Goal: Check status: Check status

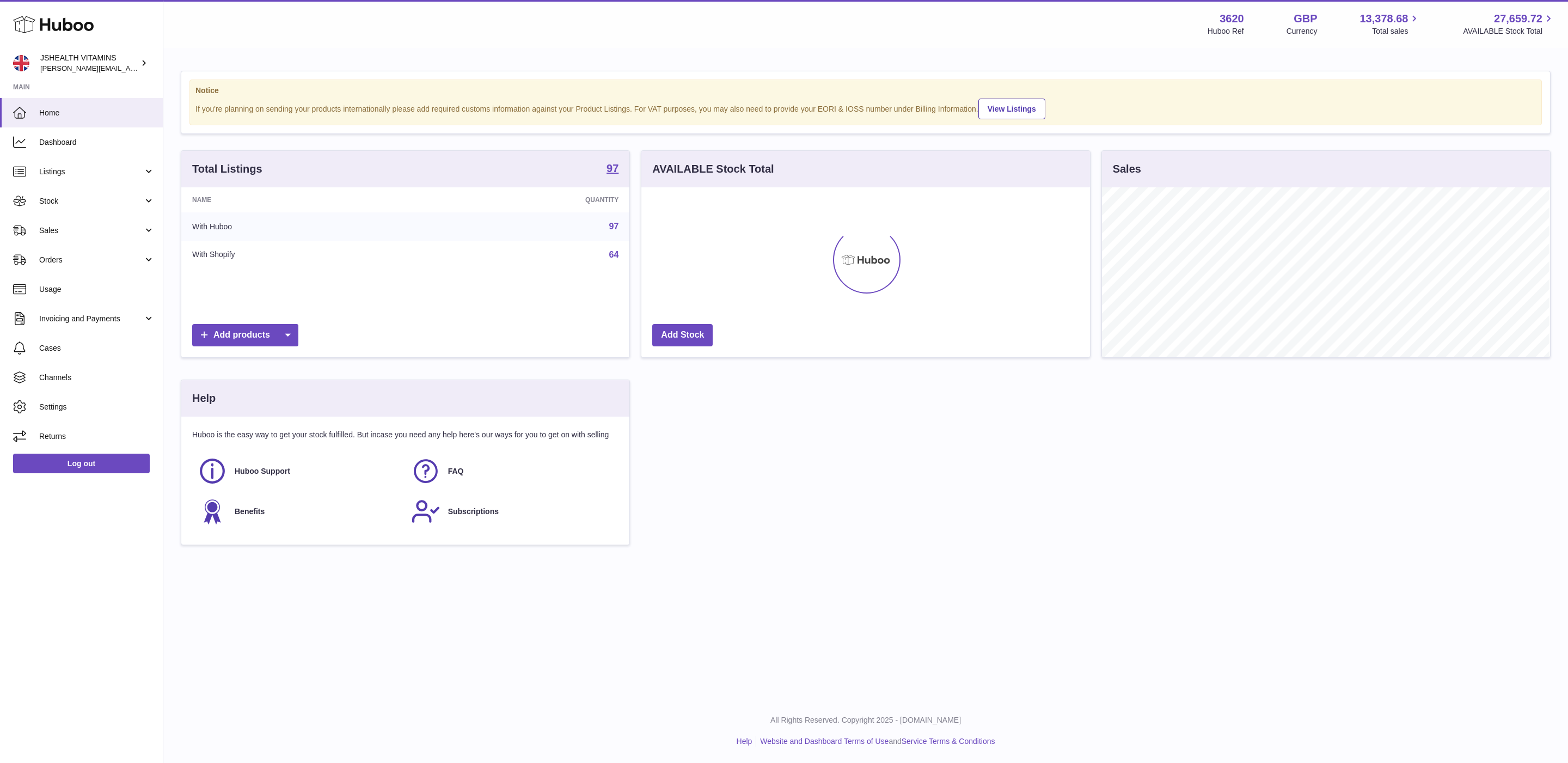
scroll to position [170, 448]
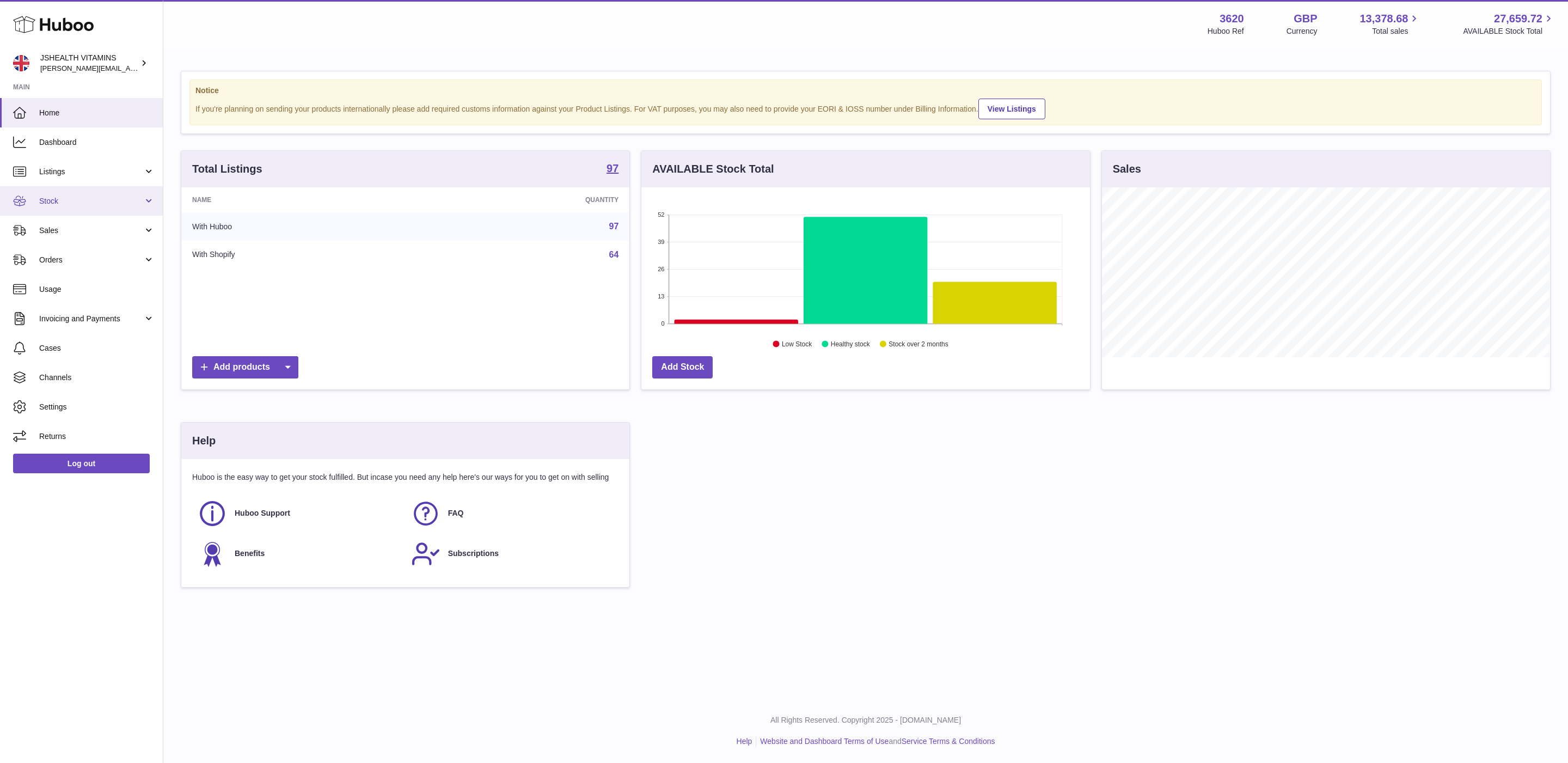
click at [53, 202] on span "Stock" at bounding box center [91, 201] width 104 height 10
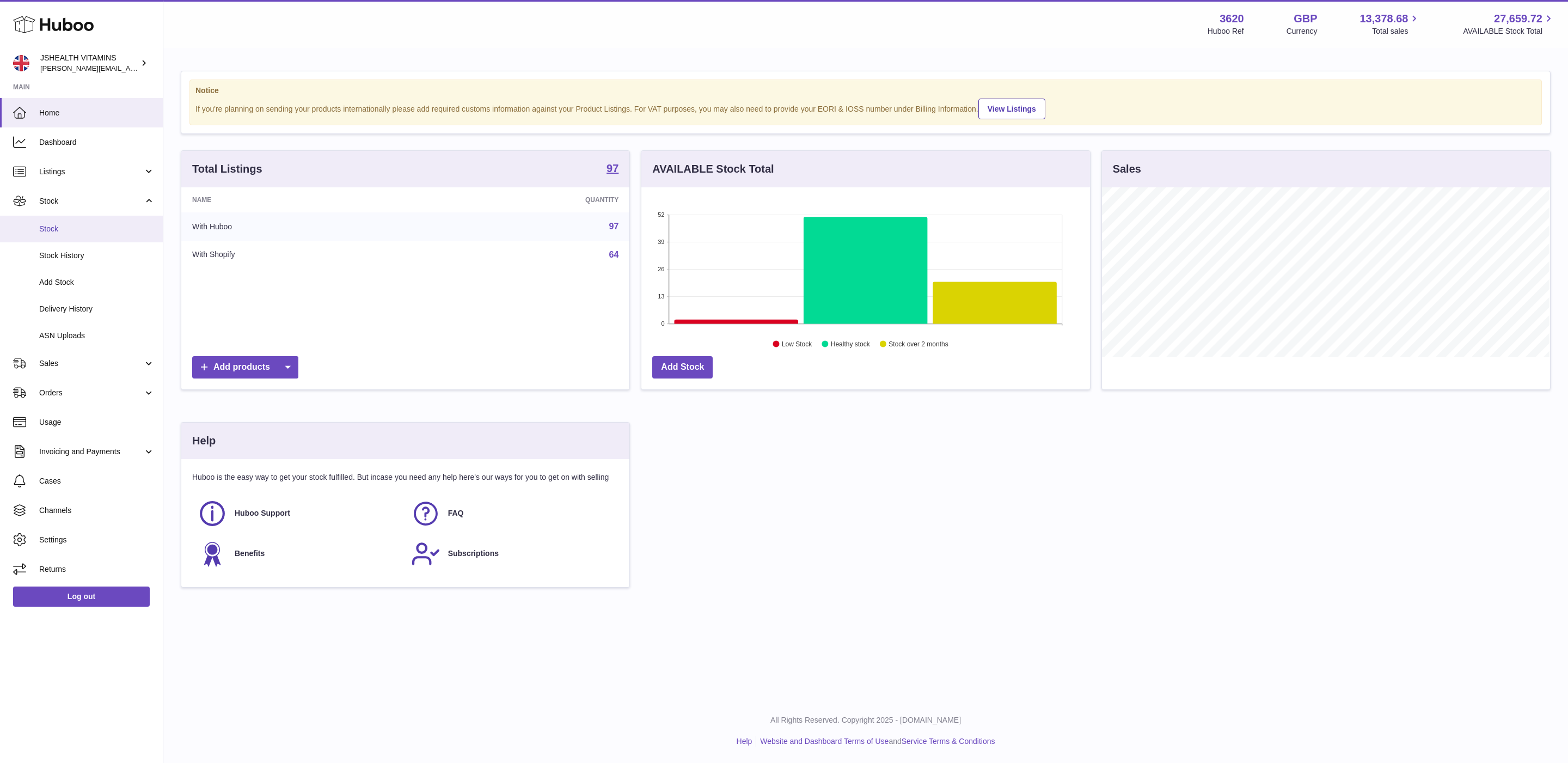
click at [57, 222] on link "Stock" at bounding box center [81, 229] width 163 height 27
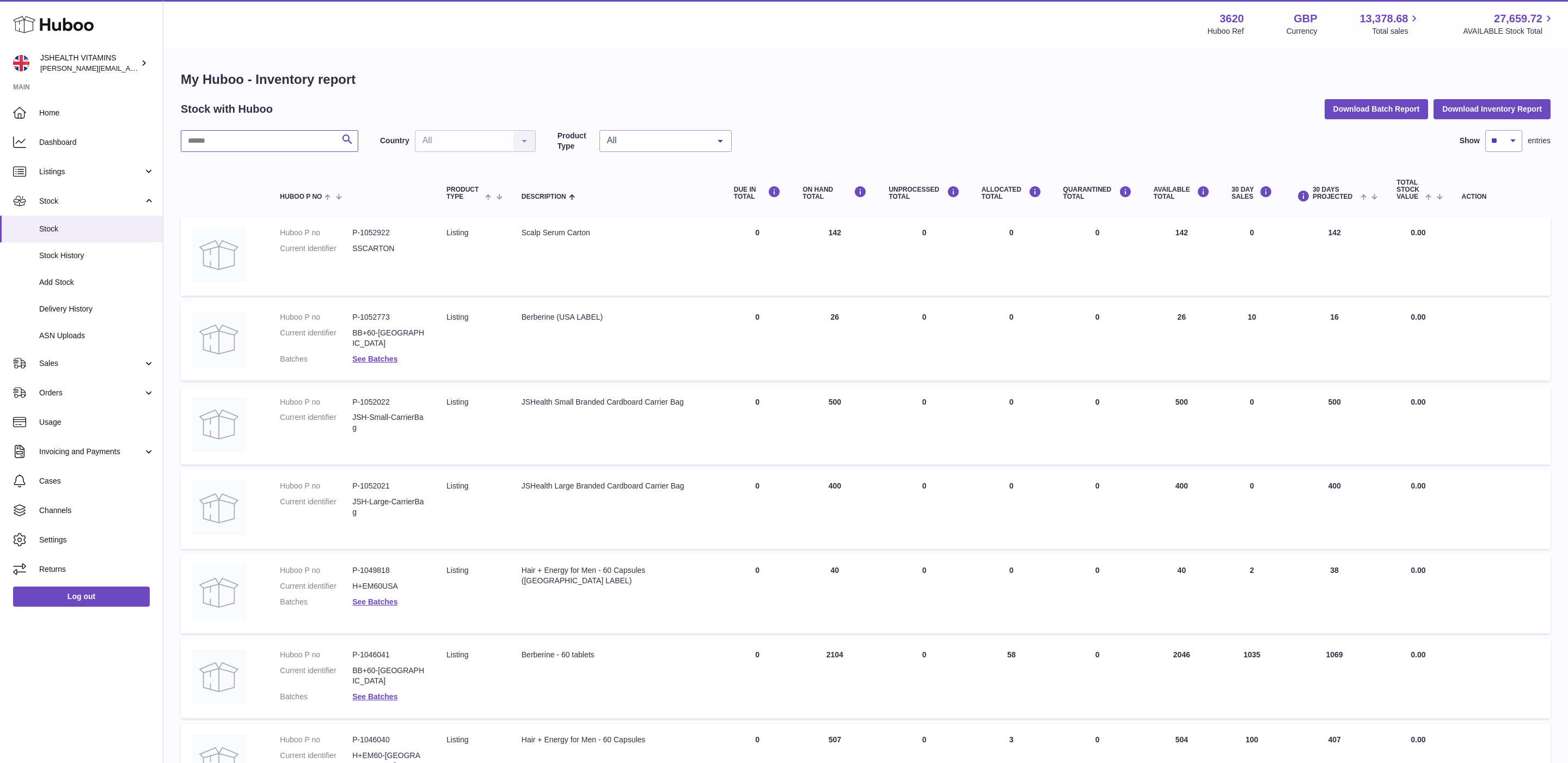
click at [248, 146] on input "text" at bounding box center [269, 141] width 178 height 22
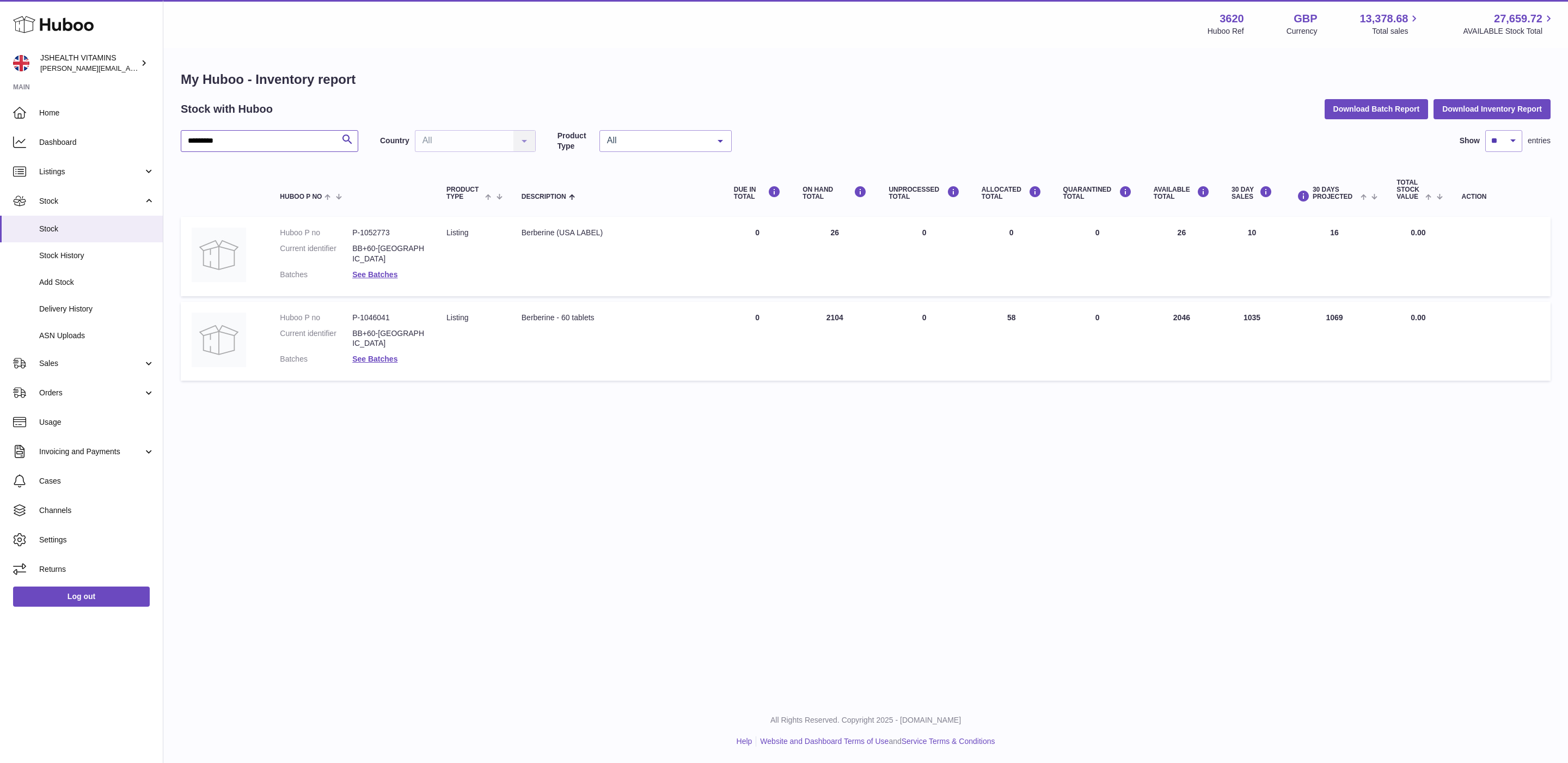
type input "*********"
drag, startPoint x: 1178, startPoint y: 314, endPoint x: 1203, endPoint y: 314, distance: 25.0
click at [1203, 314] on td "AVAILABLE Total 2046" at bounding box center [1181, 342] width 78 height 80
click at [66, 590] on link "Log out" at bounding box center [81, 596] width 136 height 20
